Goal: Task Accomplishment & Management: Manage account settings

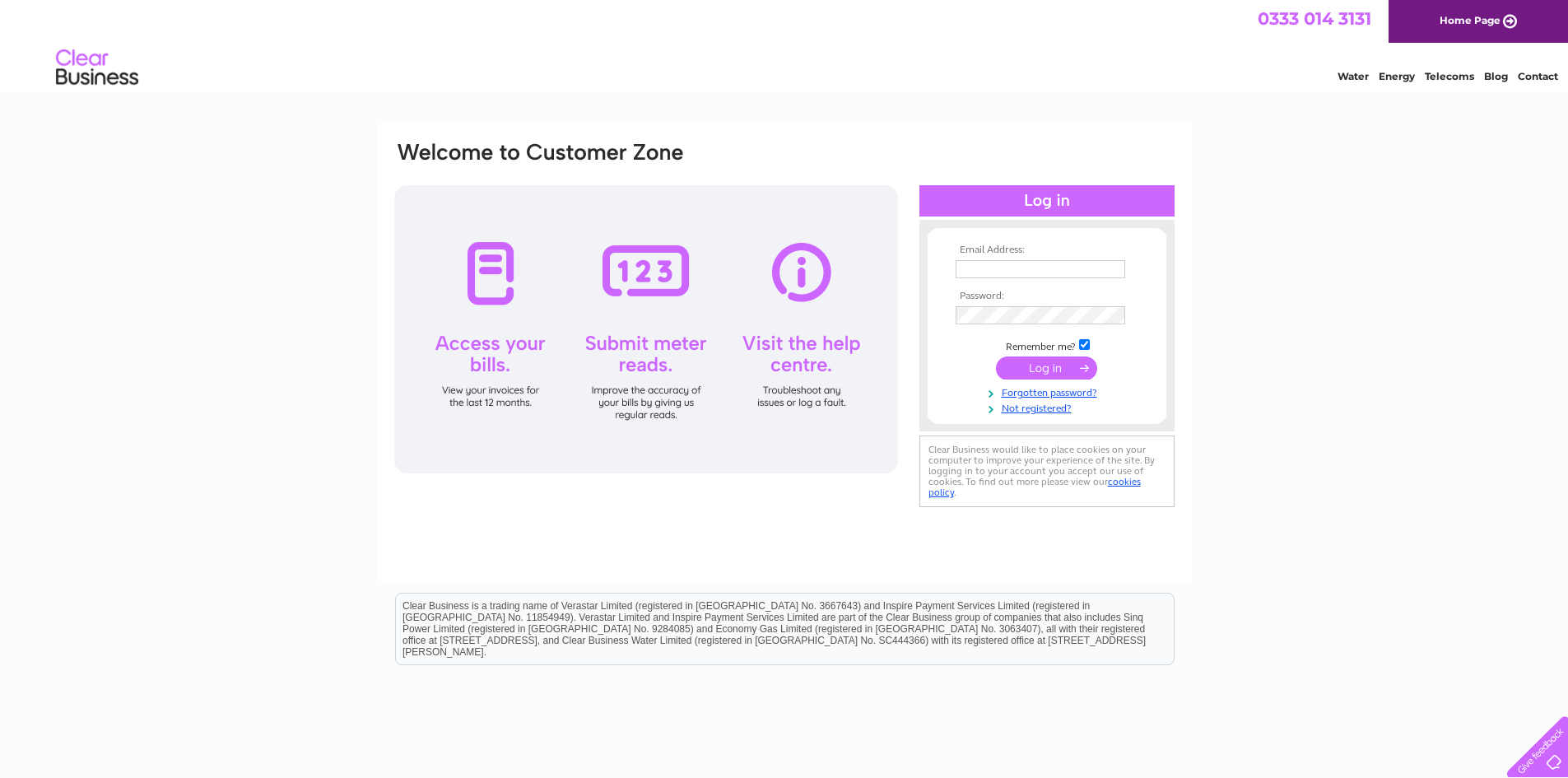
type input "info@jc-pc.co.uk"
click at [1040, 364] on input "submit" at bounding box center [1047, 367] width 102 height 23
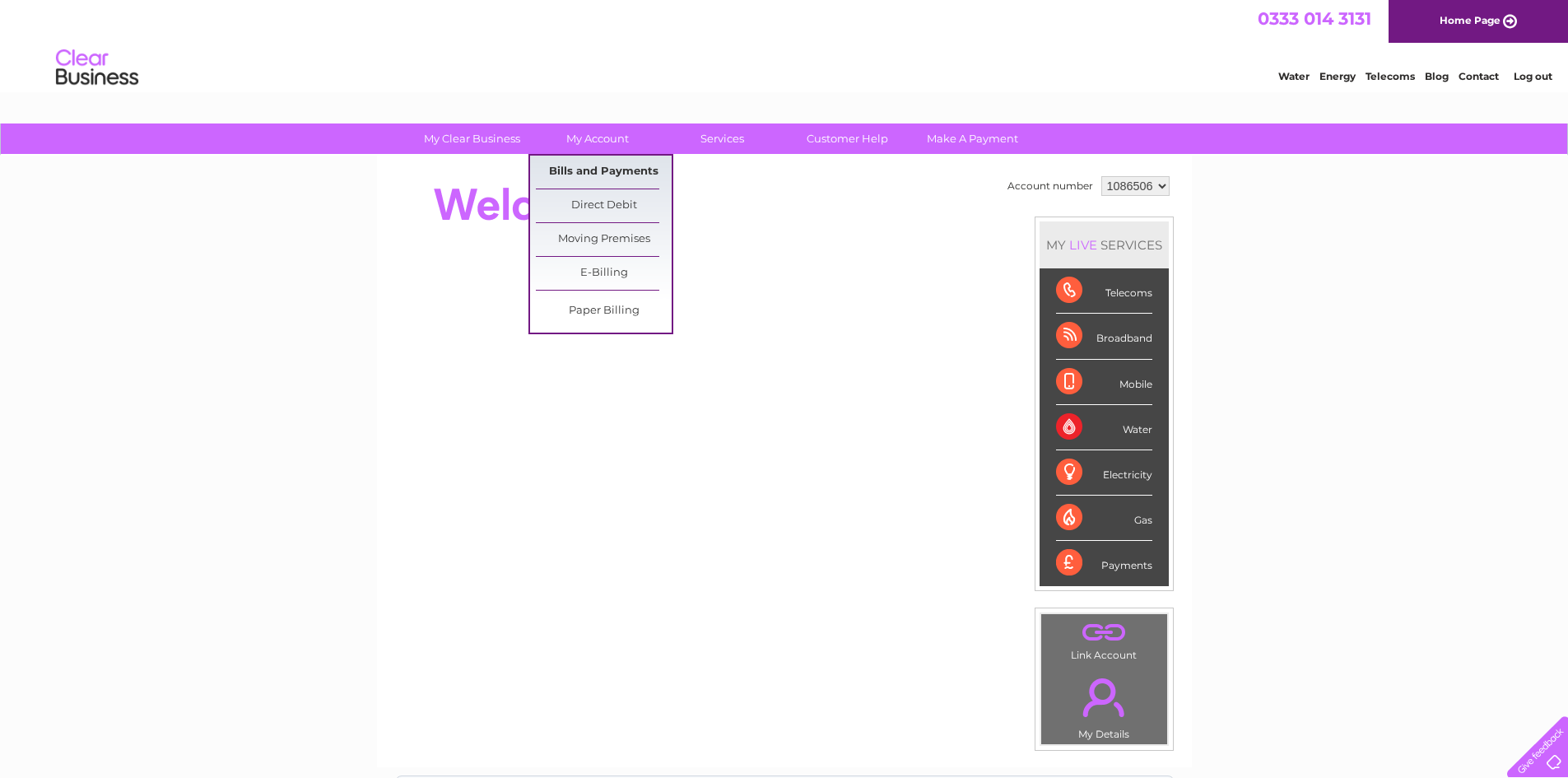
click at [591, 169] on link "Bills and Payments" at bounding box center [604, 171] width 136 height 33
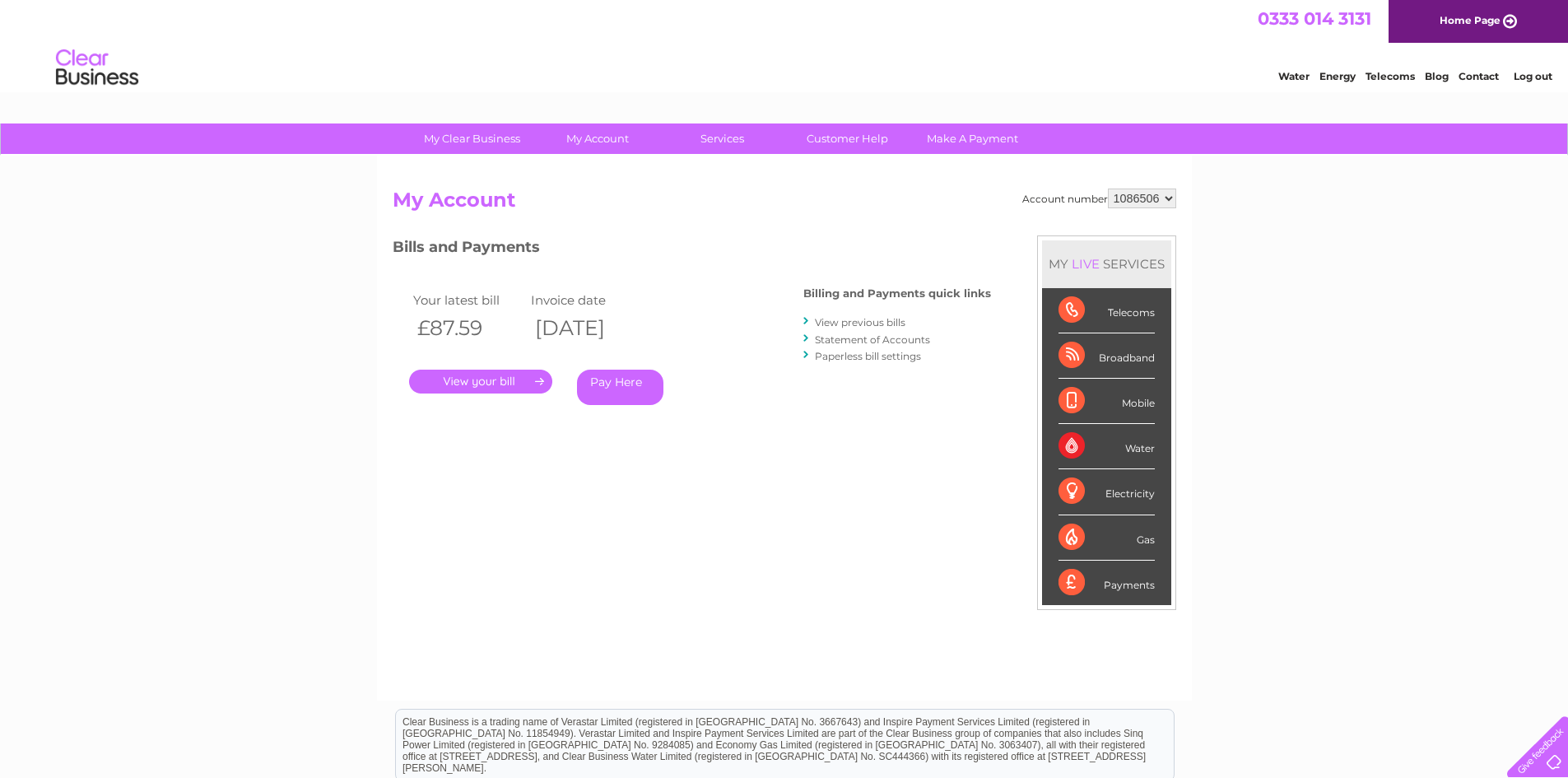
click at [498, 380] on link "." at bounding box center [480, 381] width 143 height 24
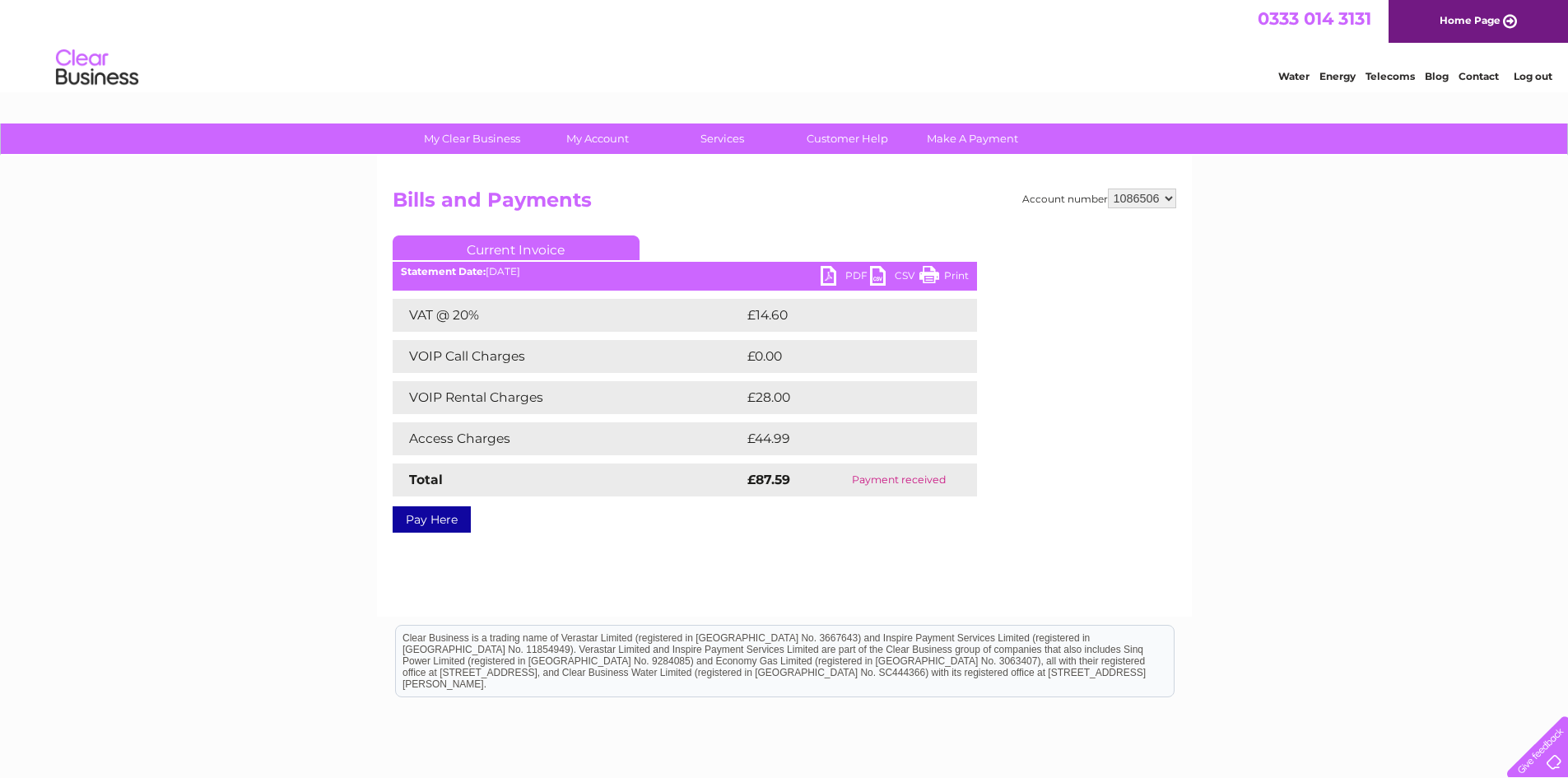
click at [825, 272] on link "PDF" at bounding box center [845, 277] width 49 height 24
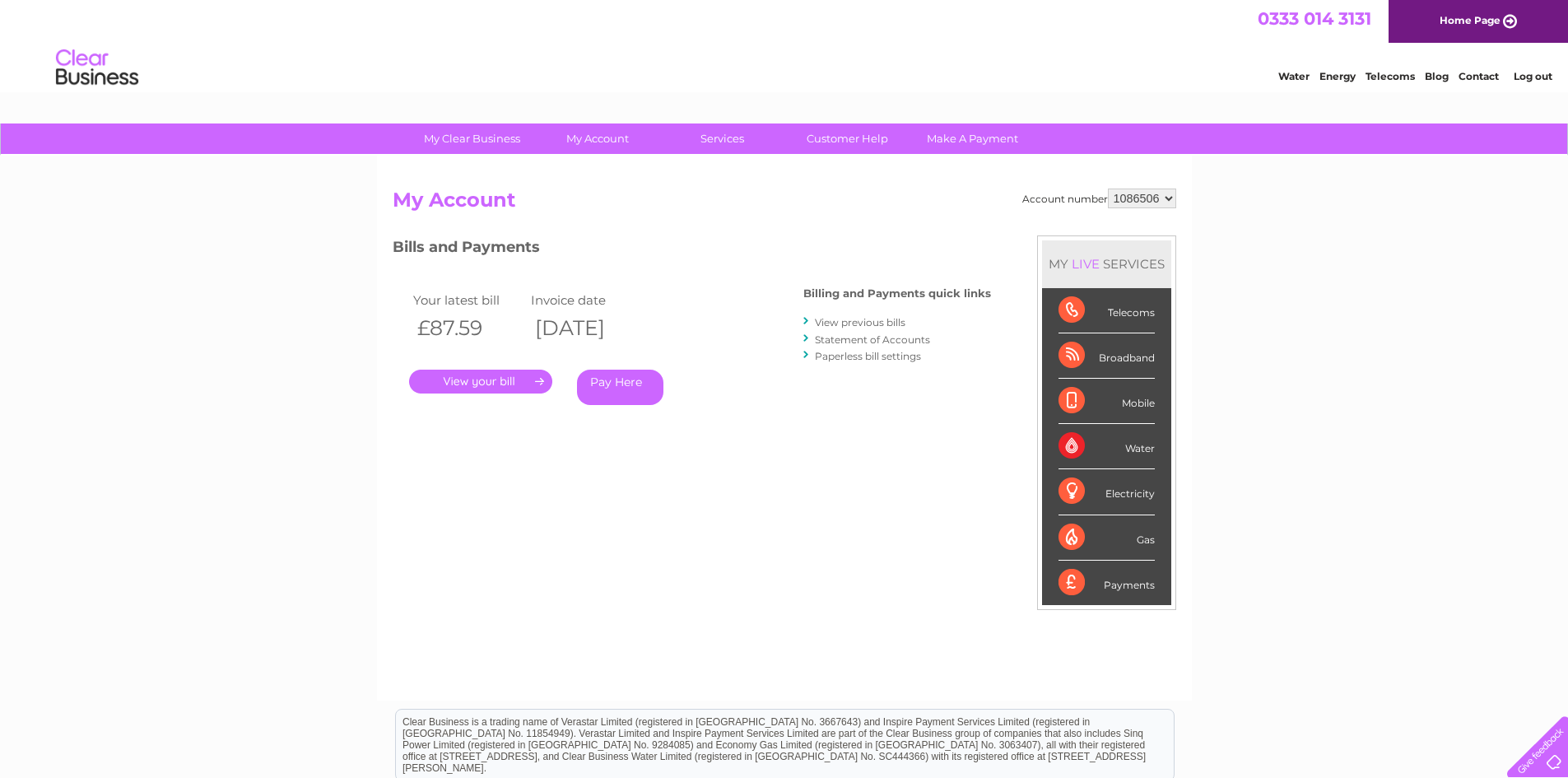
click at [872, 318] on link "View previous bills" at bounding box center [860, 322] width 90 height 12
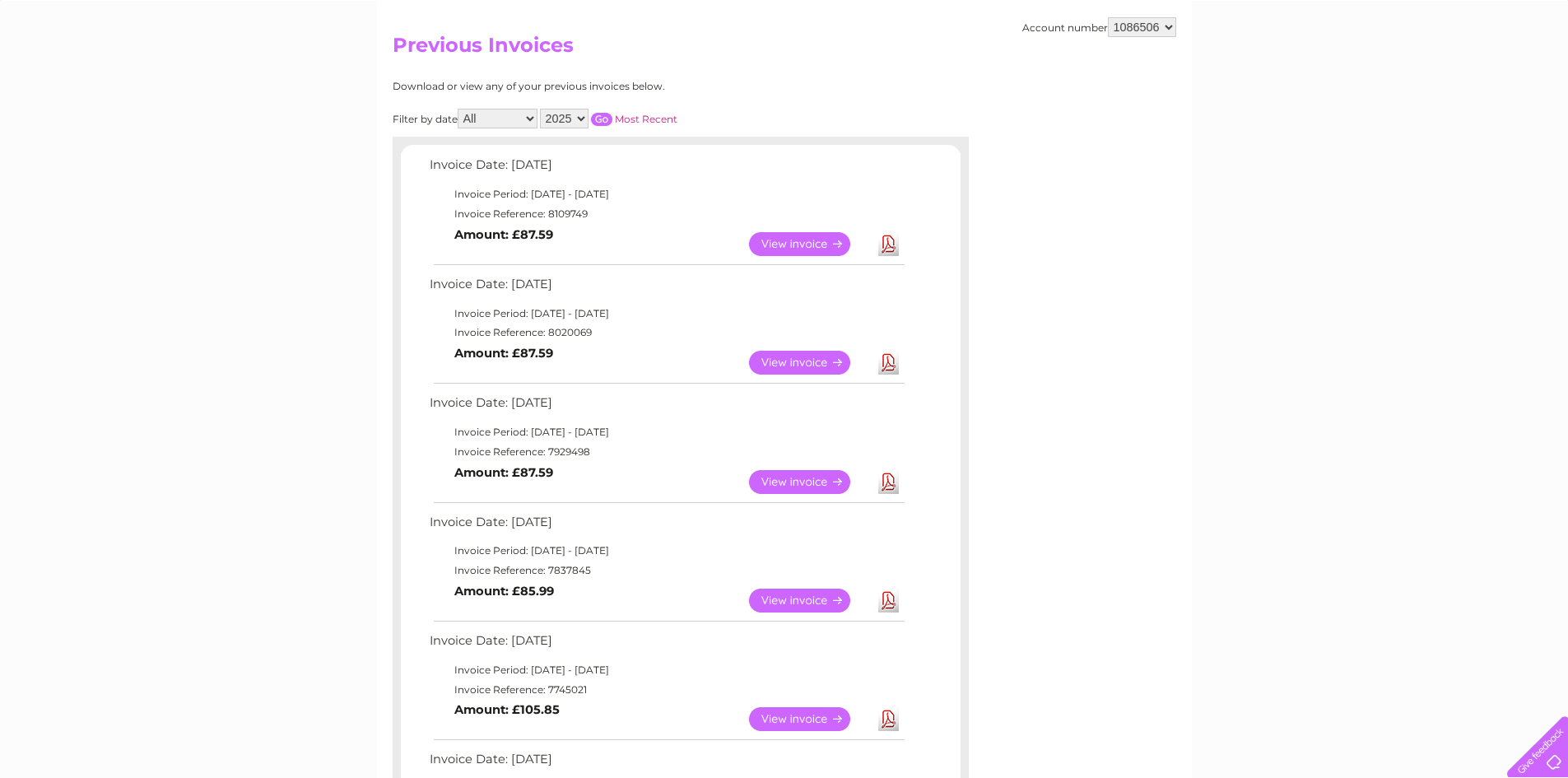
scroll to position [165, 0]
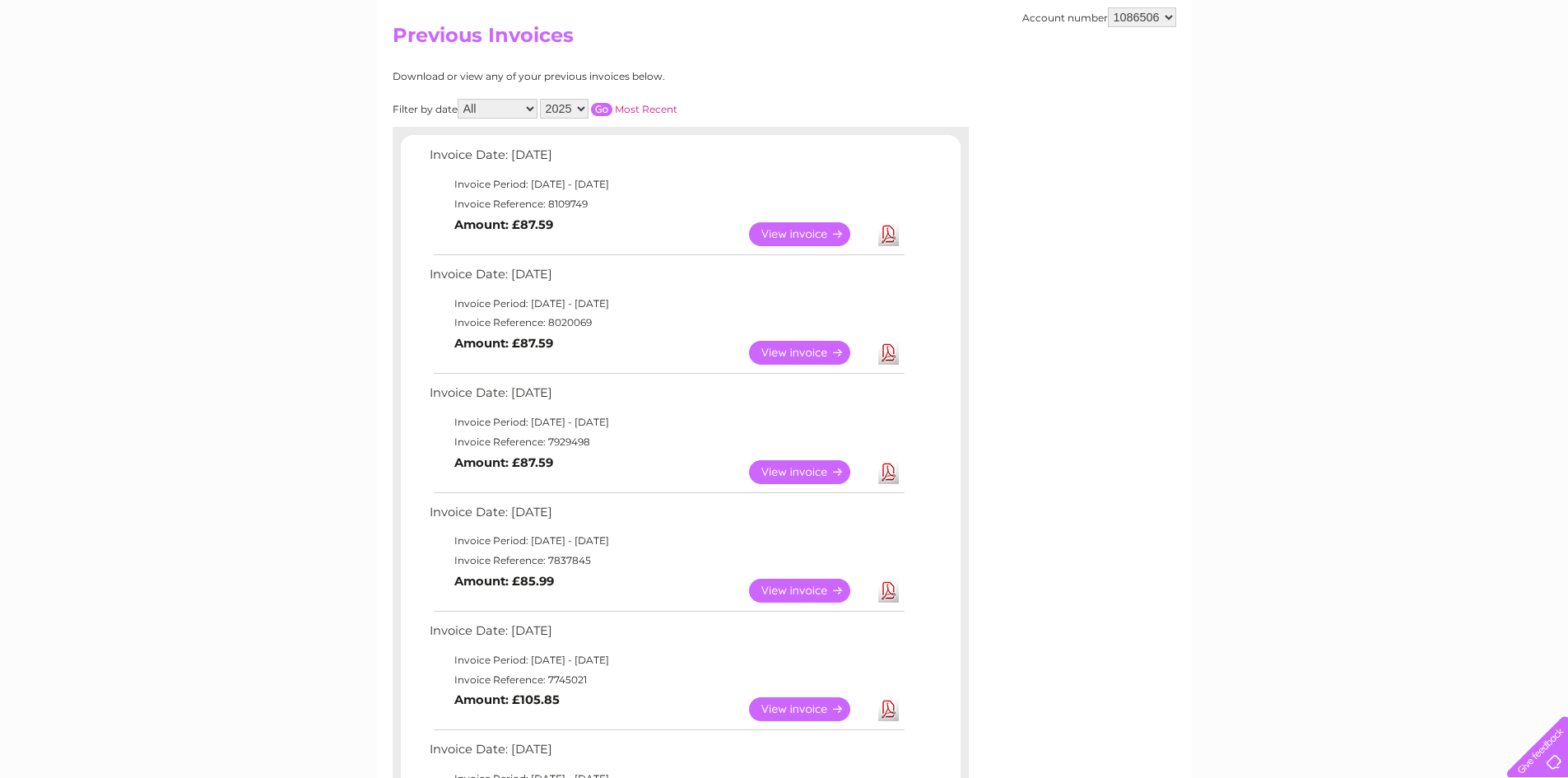
click at [804, 467] on link "View" at bounding box center [809, 472] width 121 height 24
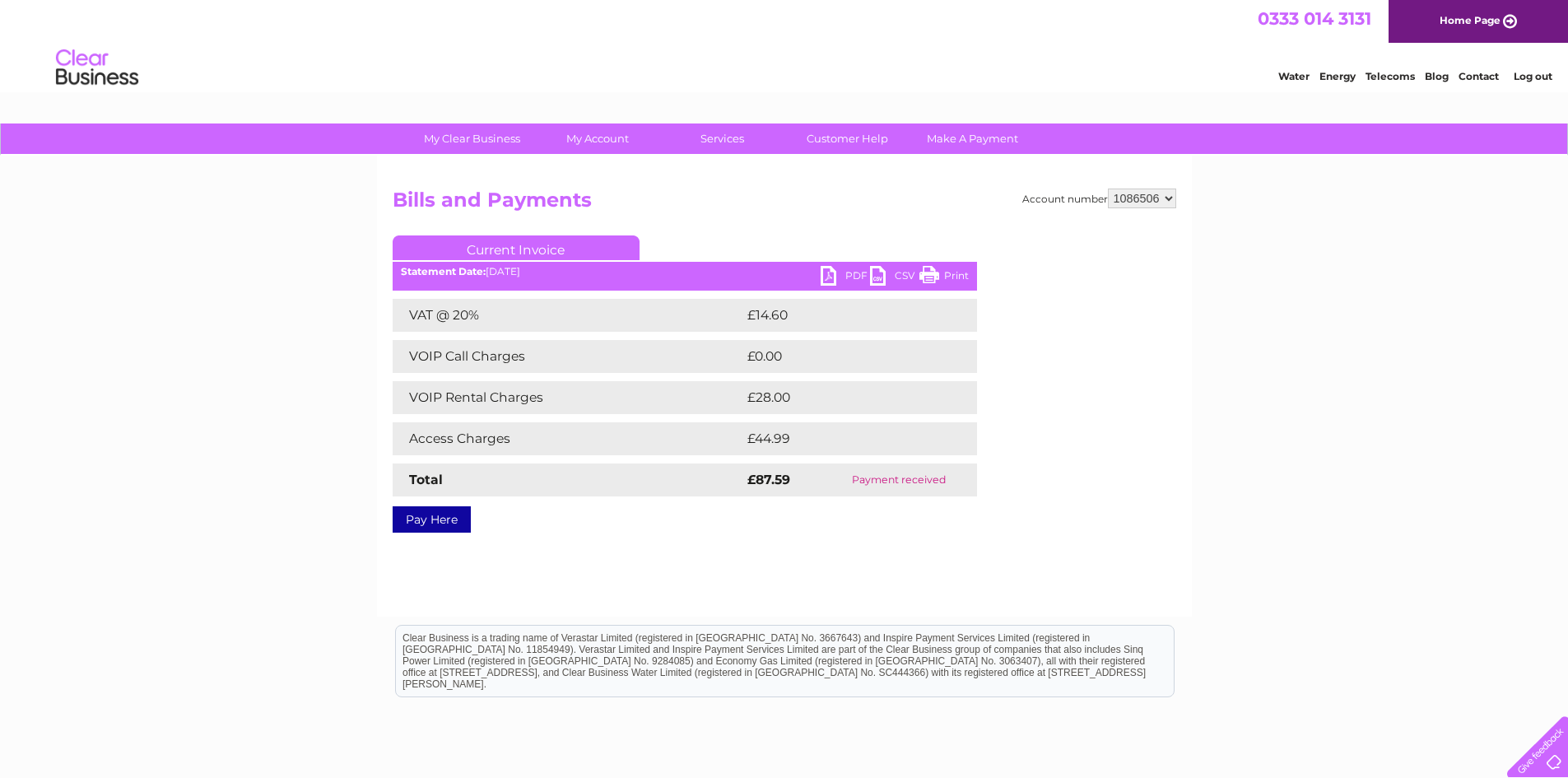
click at [838, 274] on link "PDF" at bounding box center [845, 277] width 49 height 24
